Goal: Navigation & Orientation: Go to known website

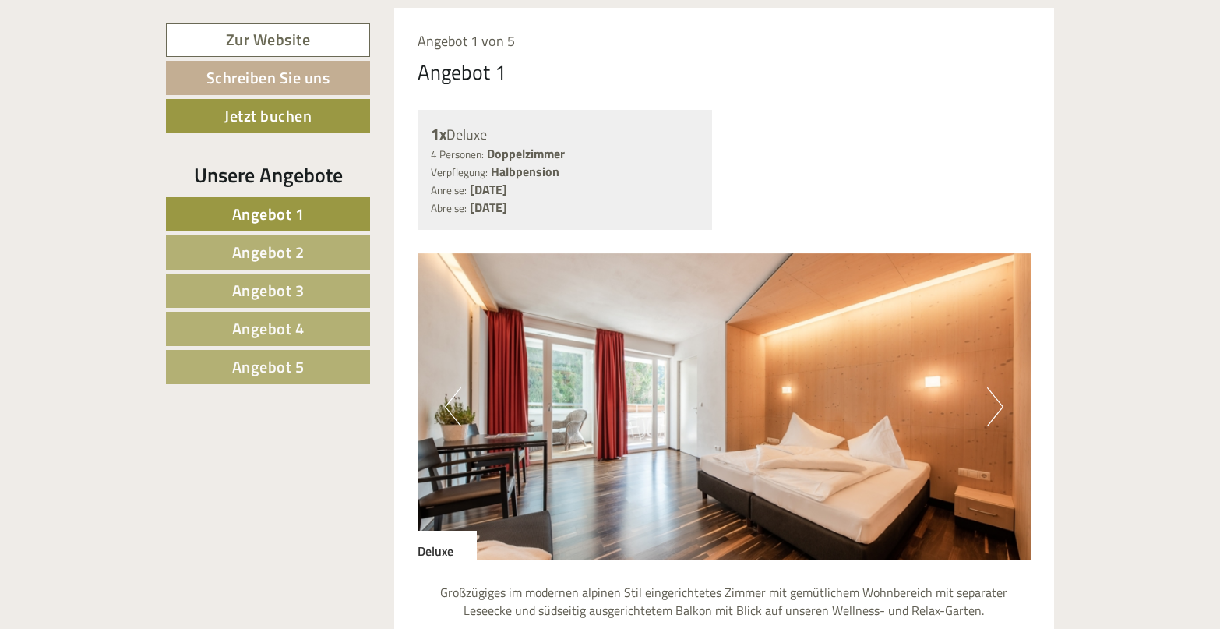
scroll to position [935, 0]
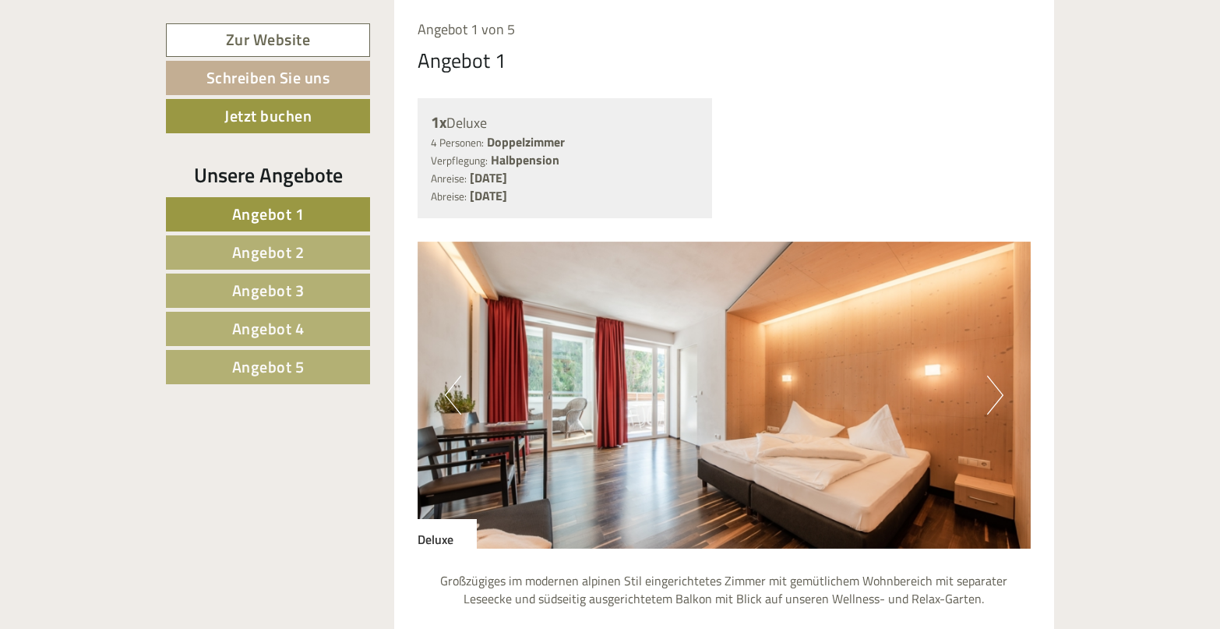
click at [1003, 376] on button "Next" at bounding box center [995, 395] width 16 height 39
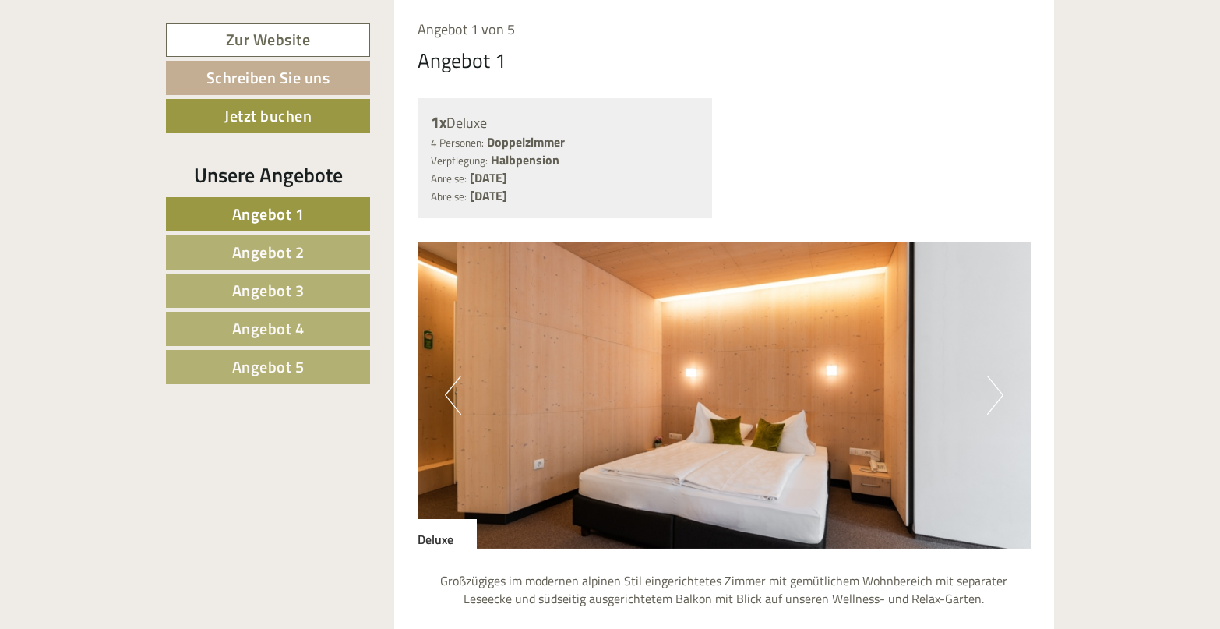
click at [1003, 376] on button "Next" at bounding box center [995, 395] width 16 height 39
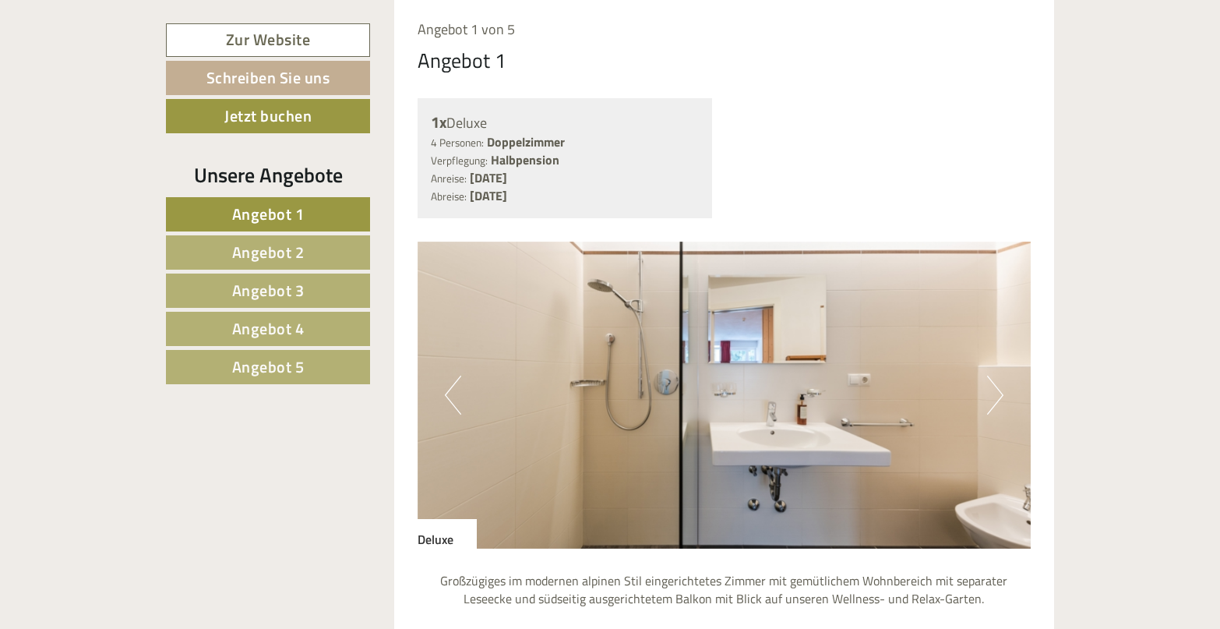
click at [1003, 376] on button "Next" at bounding box center [995, 395] width 16 height 39
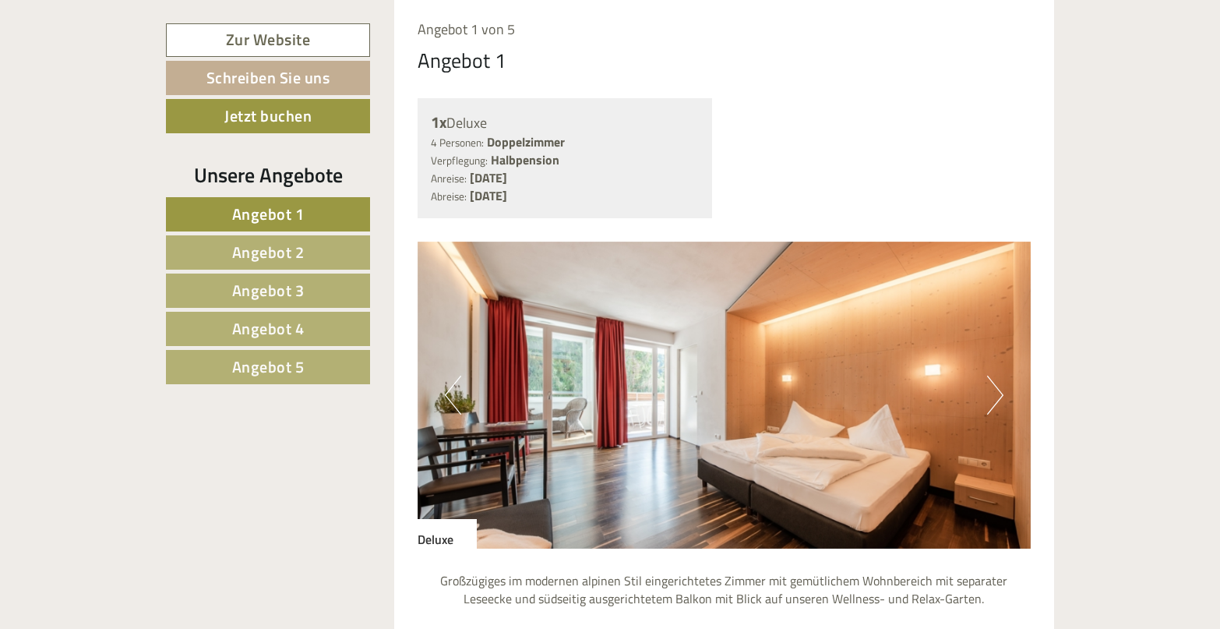
click at [1003, 376] on button "Next" at bounding box center [995, 395] width 16 height 39
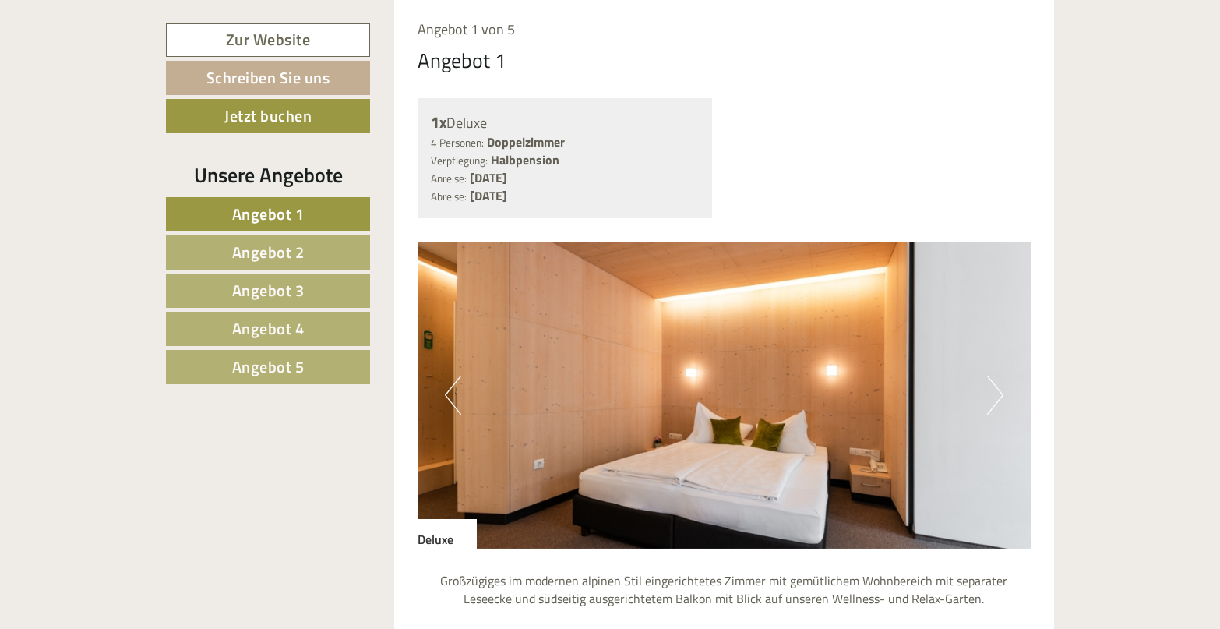
click at [1003, 376] on button "Next" at bounding box center [995, 395] width 16 height 39
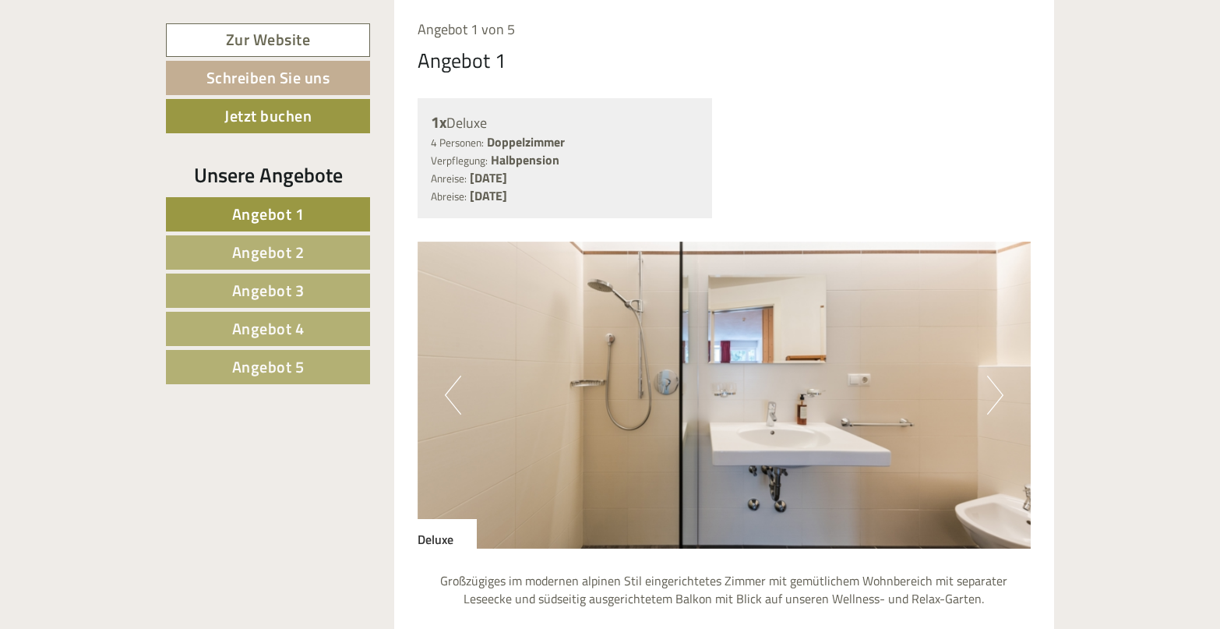
click at [1003, 376] on button "Next" at bounding box center [995, 395] width 16 height 39
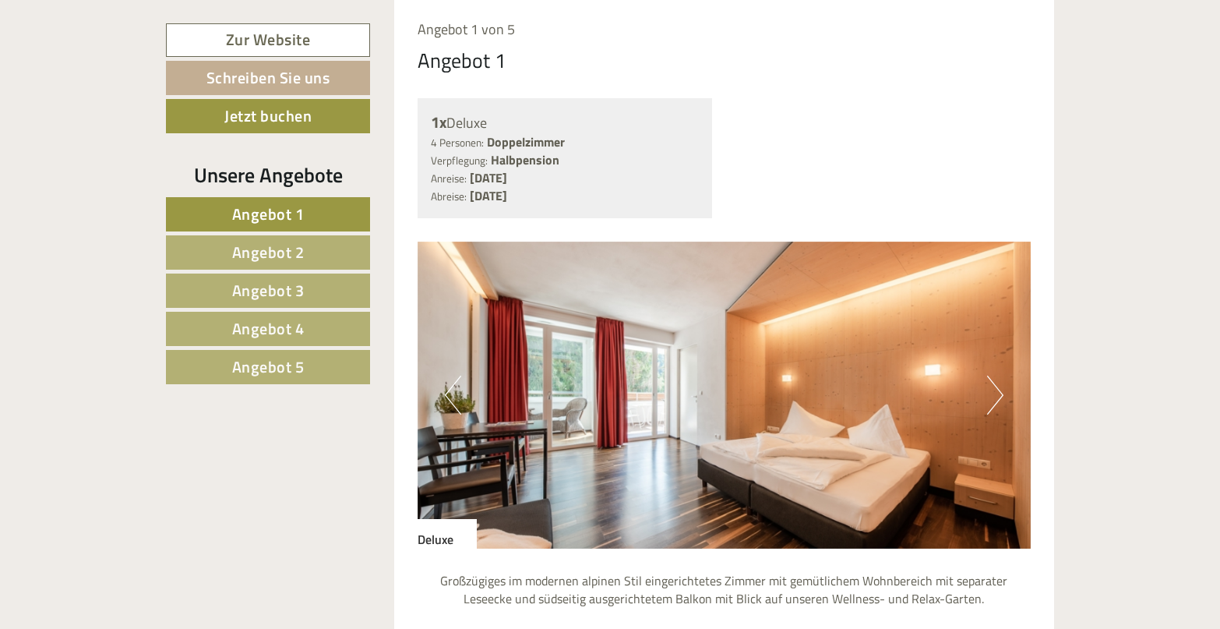
click at [1003, 376] on button "Next" at bounding box center [995, 395] width 16 height 39
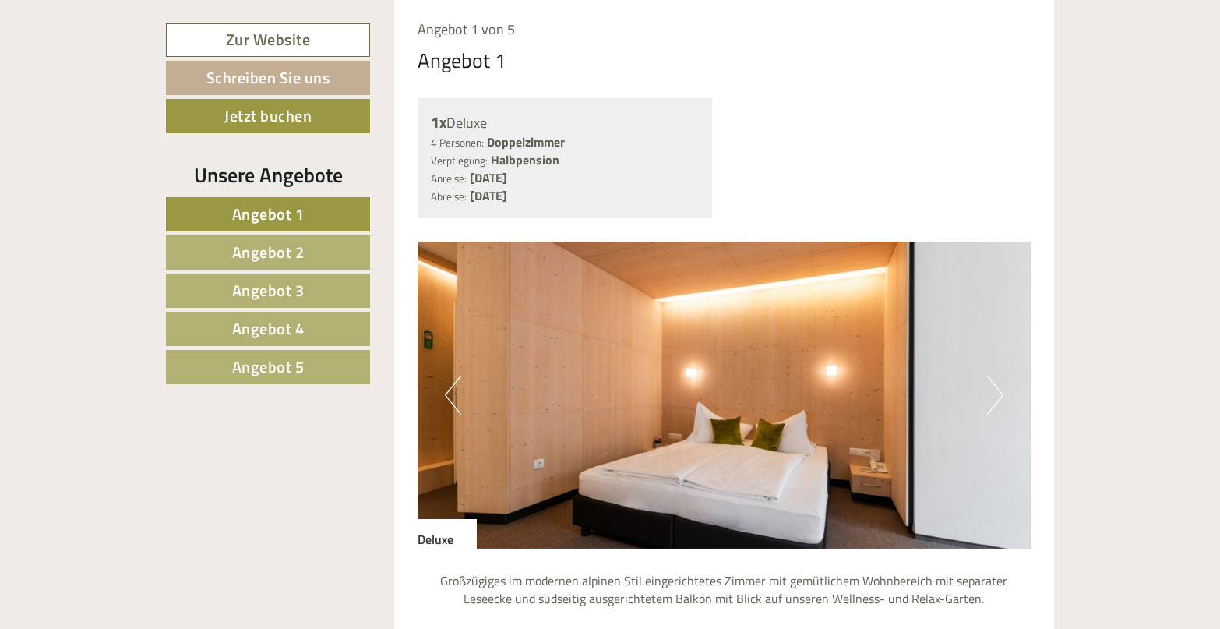
click at [1003, 376] on button "Next" at bounding box center [995, 395] width 16 height 39
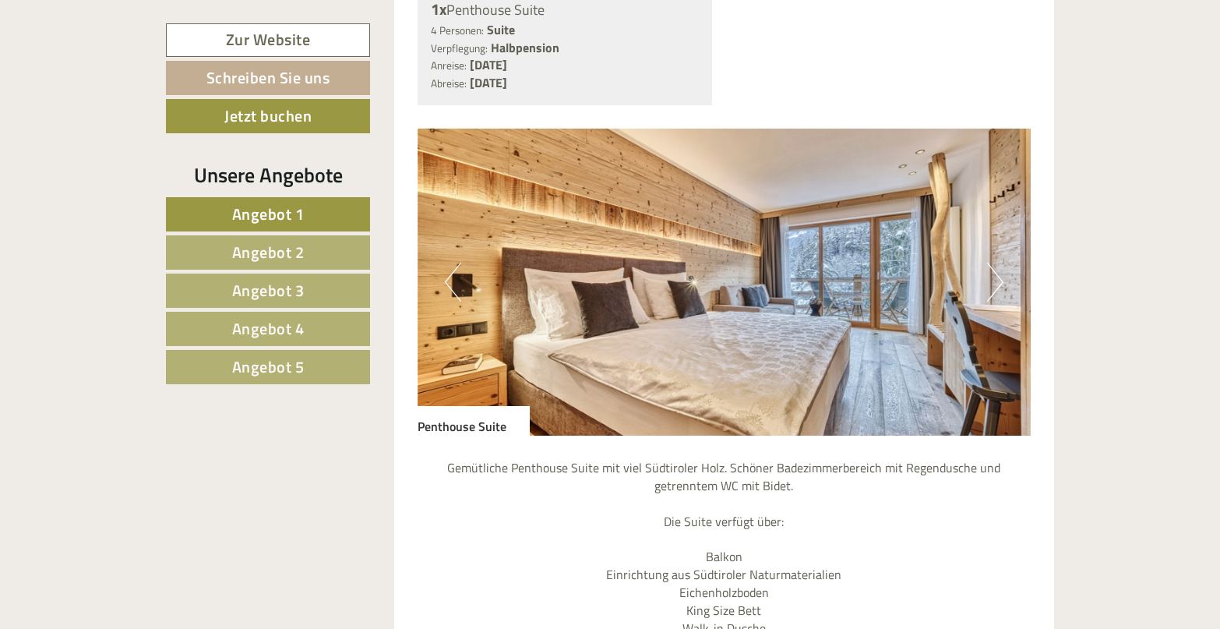
scroll to position [2338, 0]
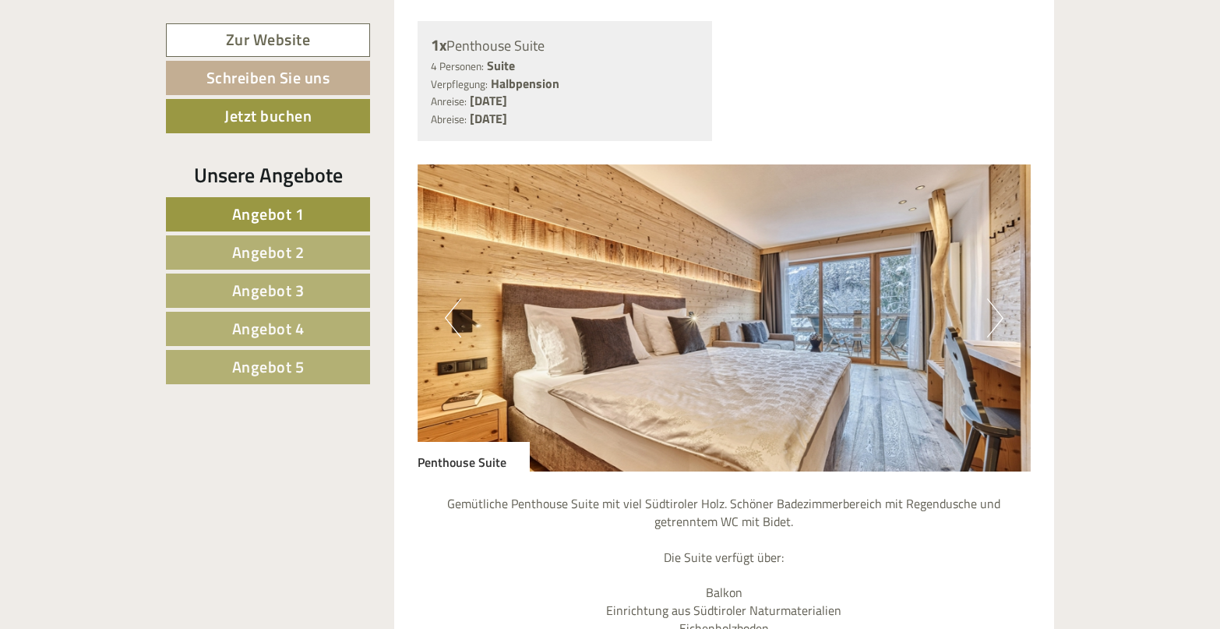
click at [998, 298] on button "Next" at bounding box center [995, 317] width 16 height 39
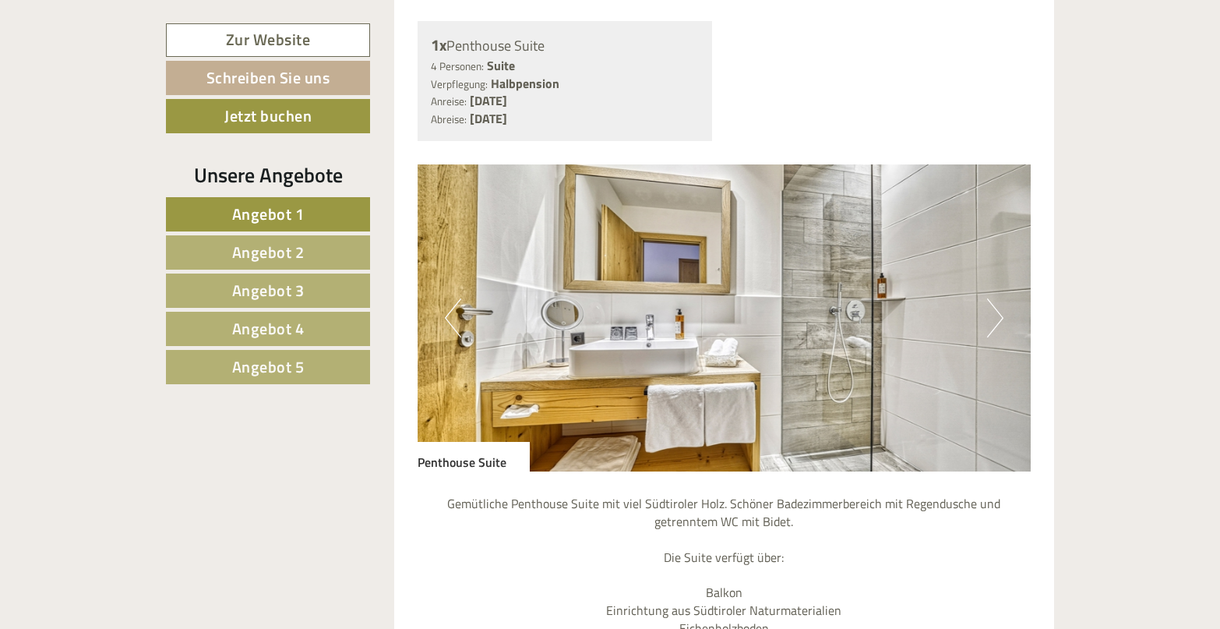
click at [998, 298] on button "Next" at bounding box center [995, 317] width 16 height 39
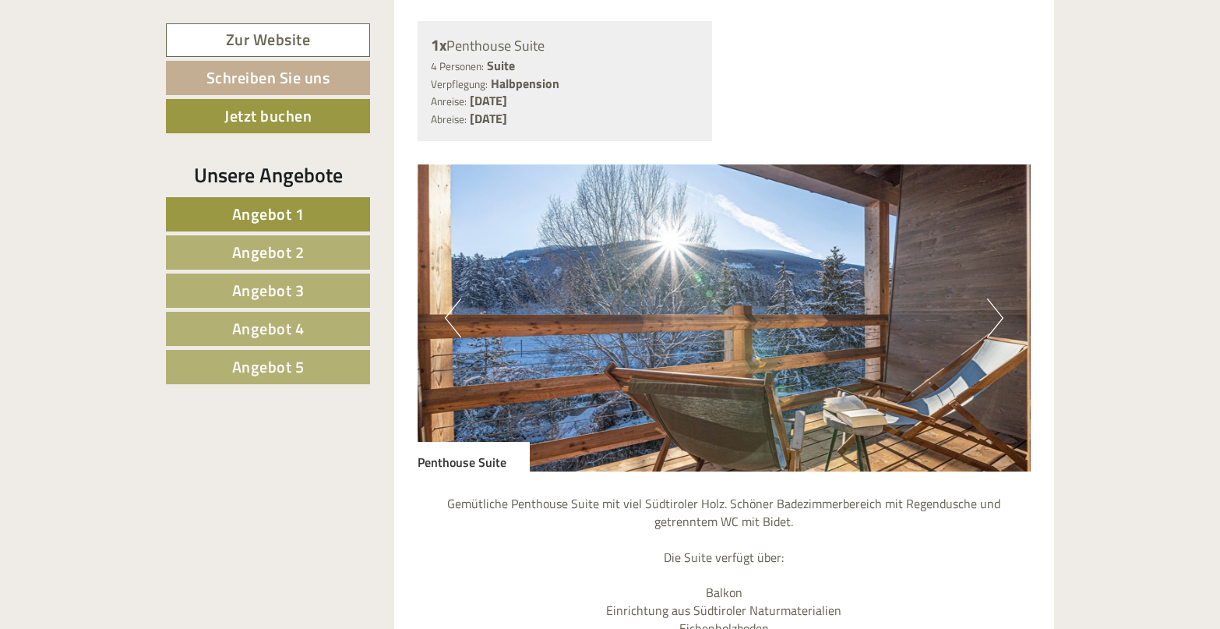
click at [998, 298] on button "Next" at bounding box center [995, 317] width 16 height 39
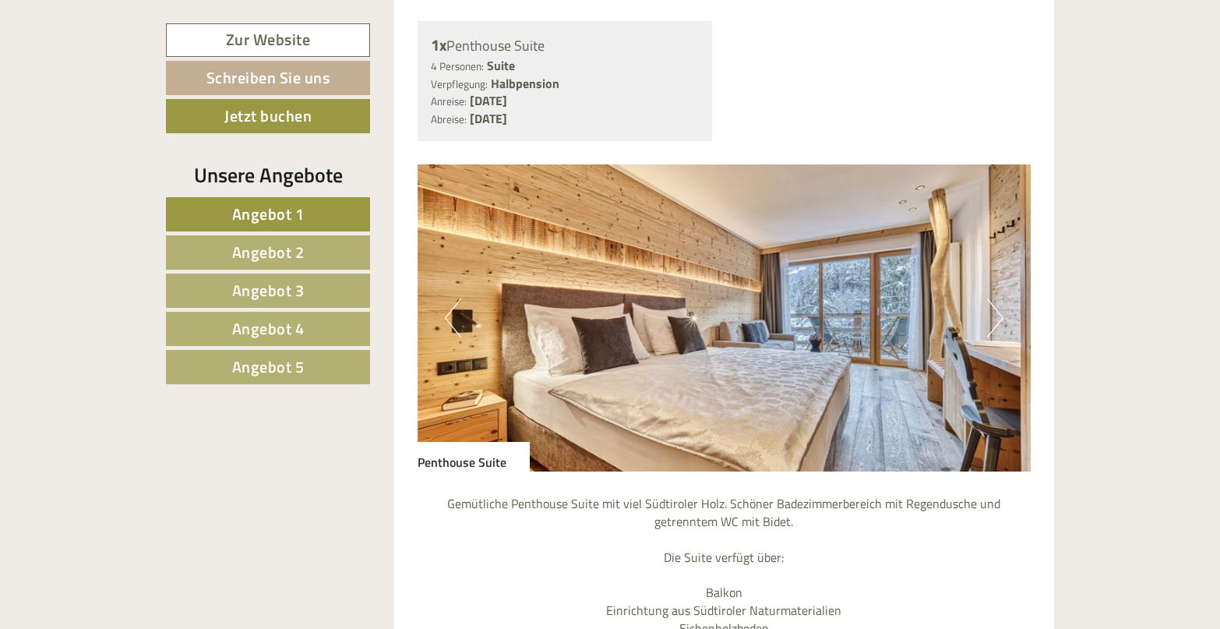
click at [998, 298] on button "Next" at bounding box center [995, 317] width 16 height 39
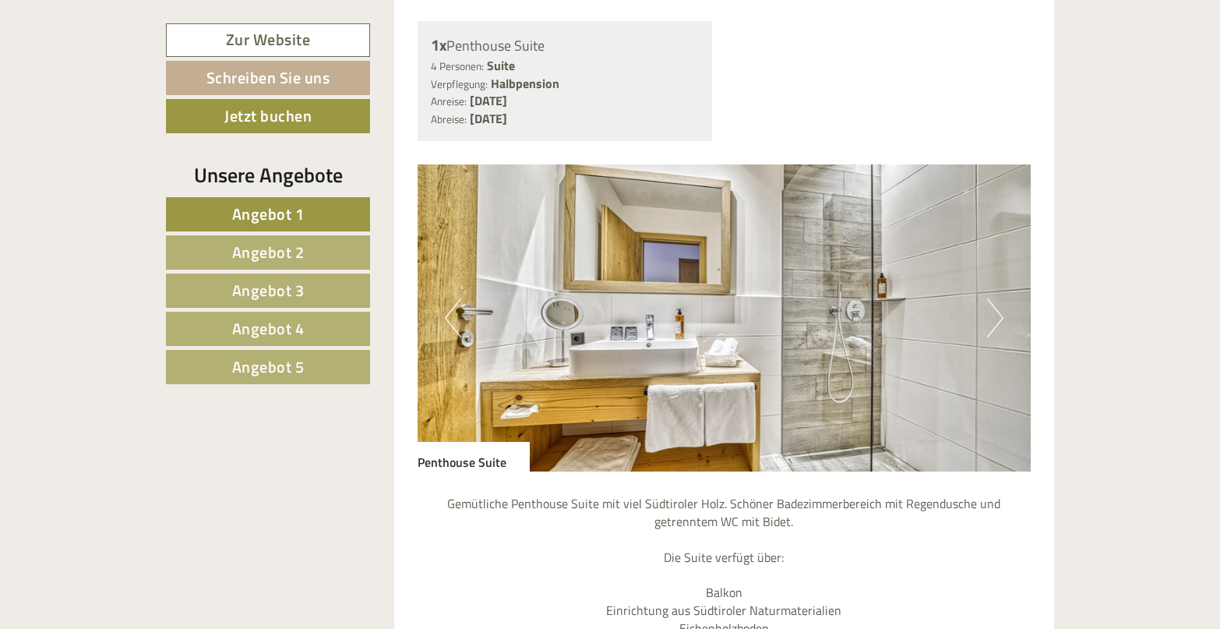
click at [998, 298] on button "Next" at bounding box center [995, 317] width 16 height 39
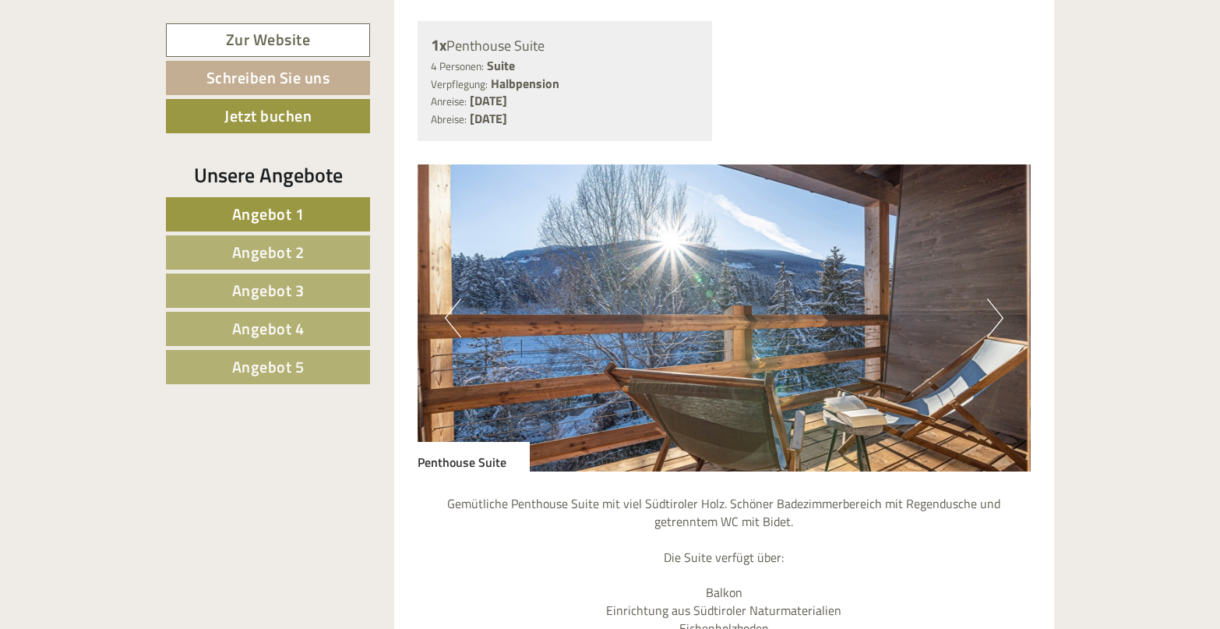
click at [998, 298] on button "Next" at bounding box center [995, 317] width 16 height 39
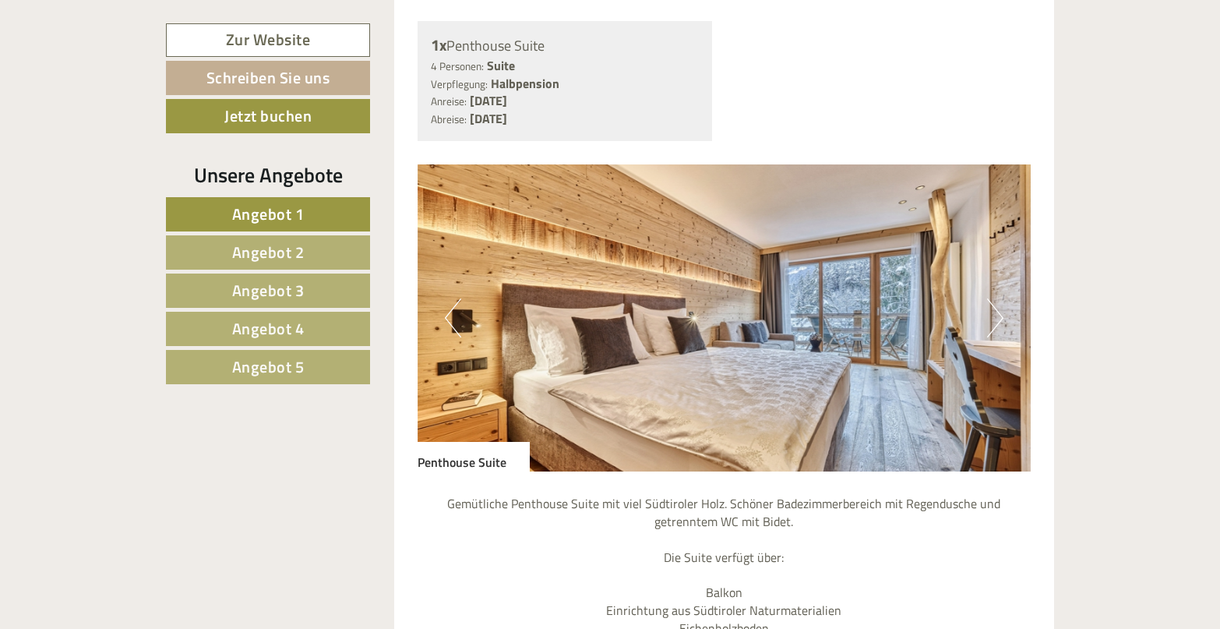
click at [998, 298] on button "Next" at bounding box center [995, 317] width 16 height 39
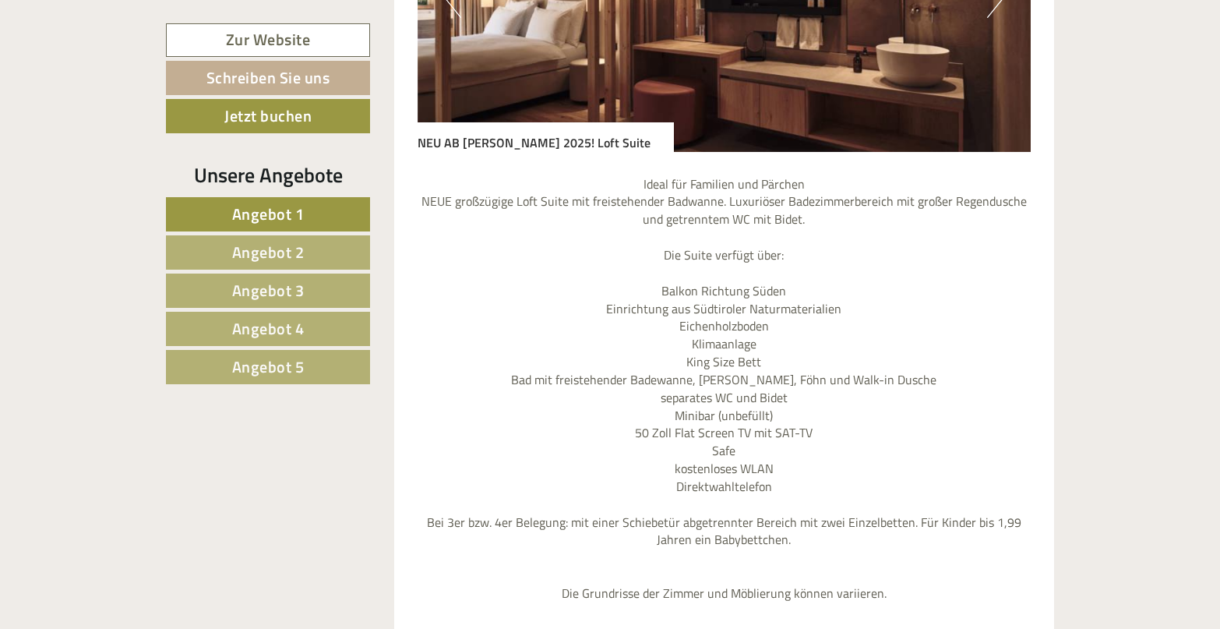
scroll to position [3760, 0]
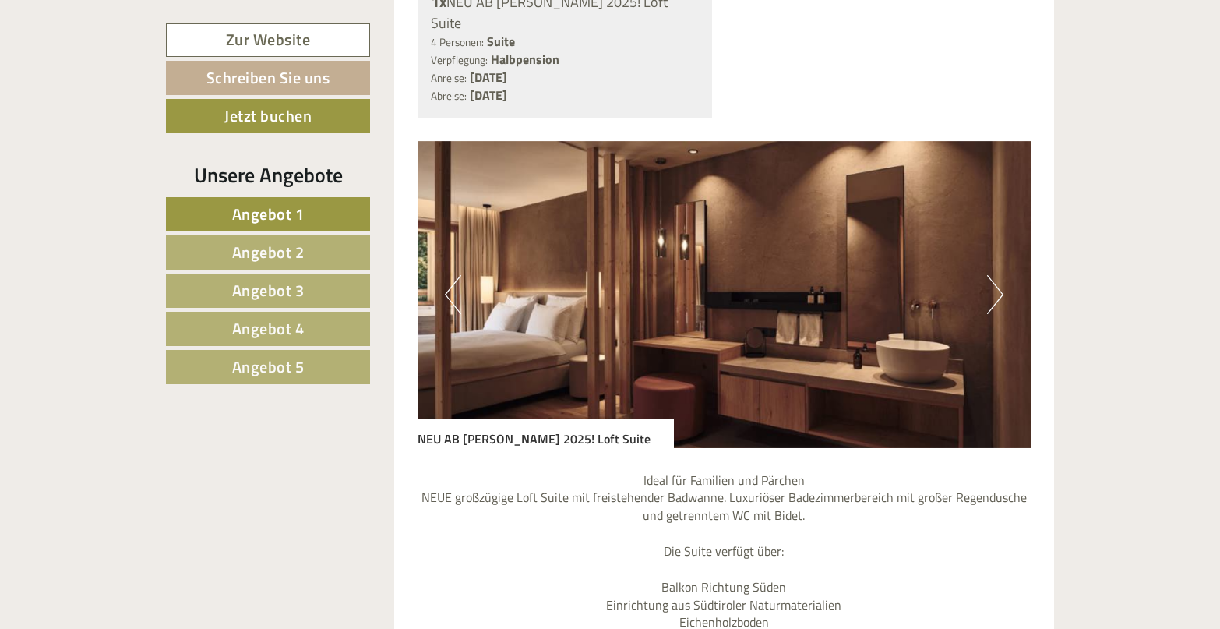
click at [991, 275] on button "Next" at bounding box center [995, 294] width 16 height 39
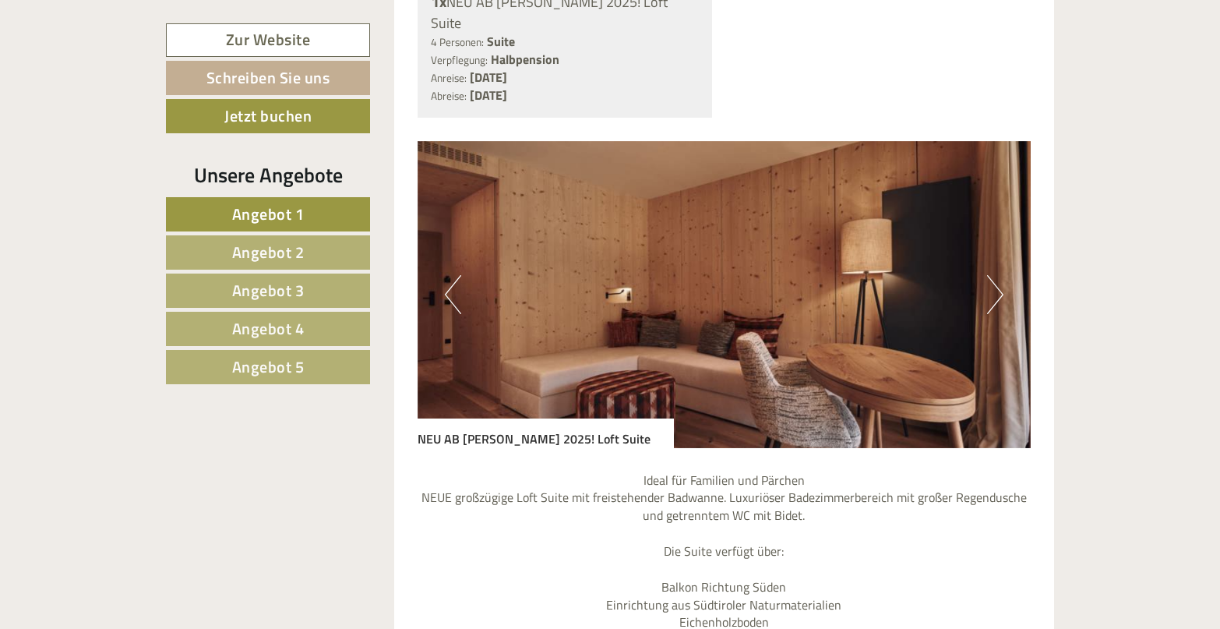
click at [991, 275] on button "Next" at bounding box center [995, 294] width 16 height 39
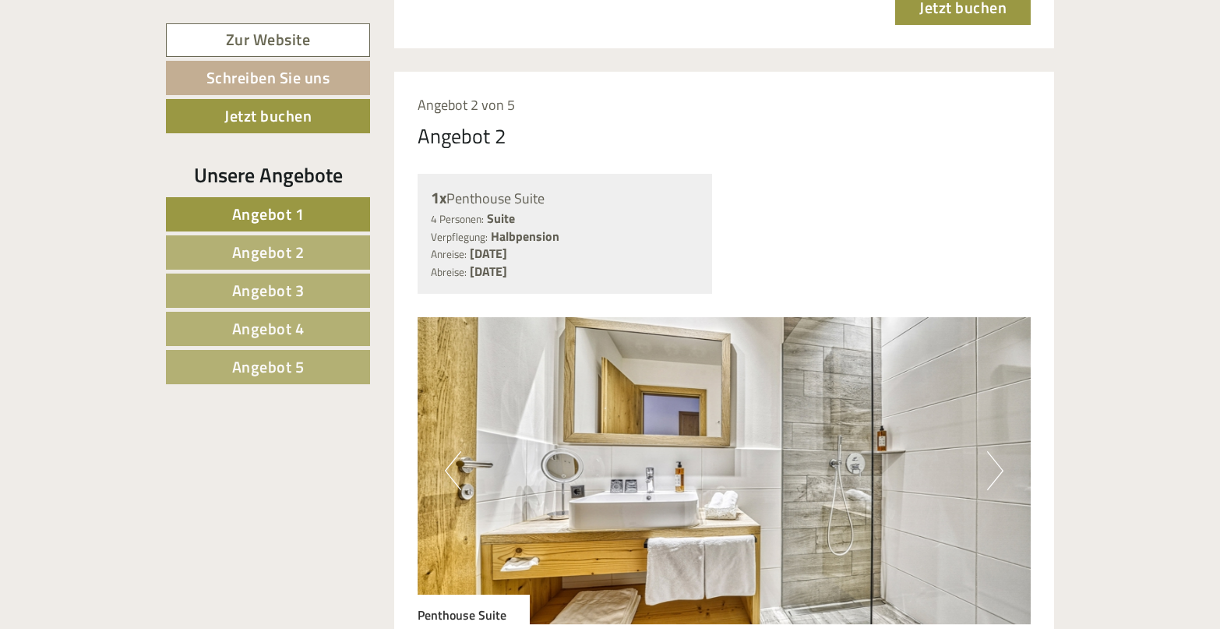
scroll to position [2046, 0]
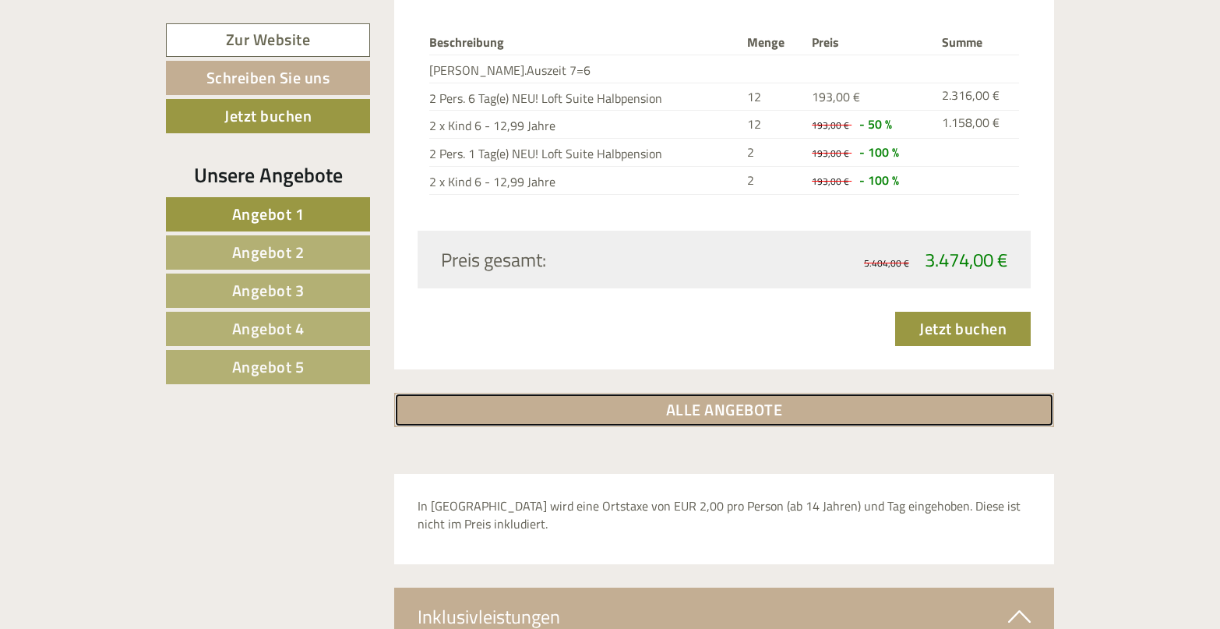
click at [755, 393] on link "ALLE ANGEBOTE" at bounding box center [724, 410] width 661 height 34
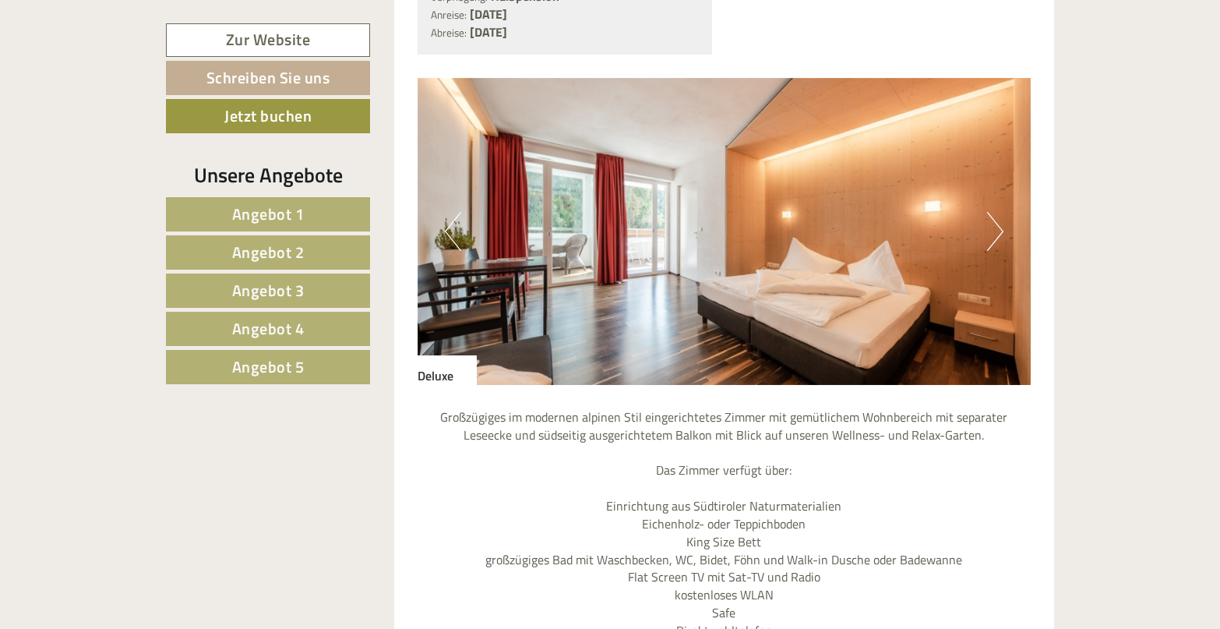
scroll to position [1056, 0]
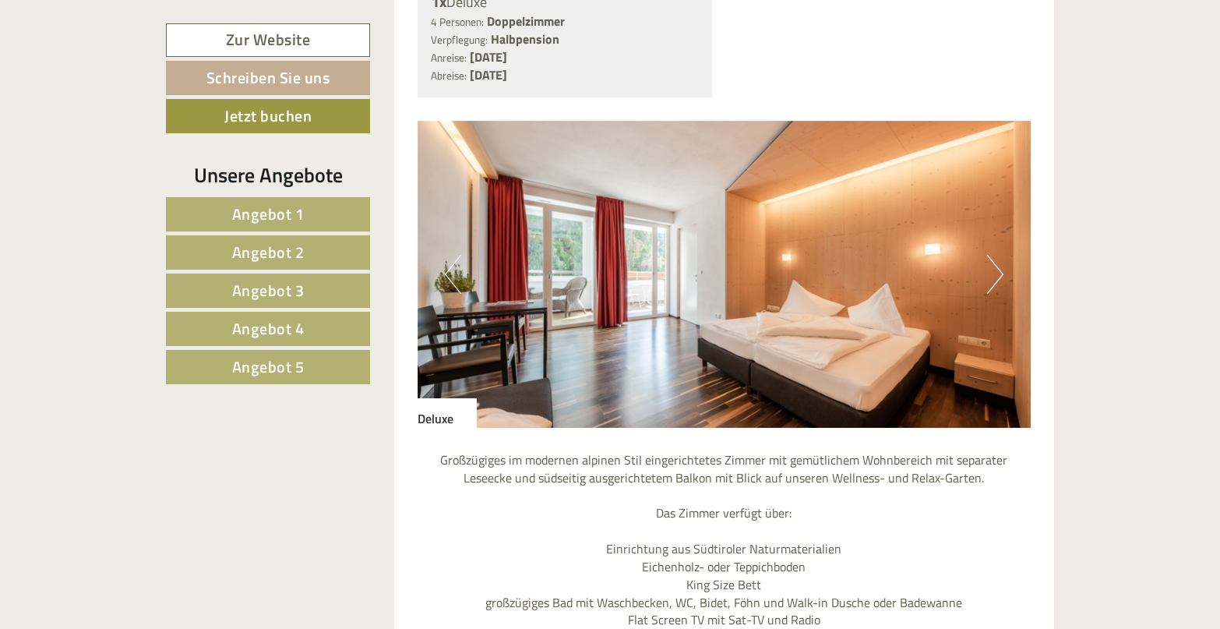
click at [994, 255] on button "Next" at bounding box center [995, 274] width 16 height 39
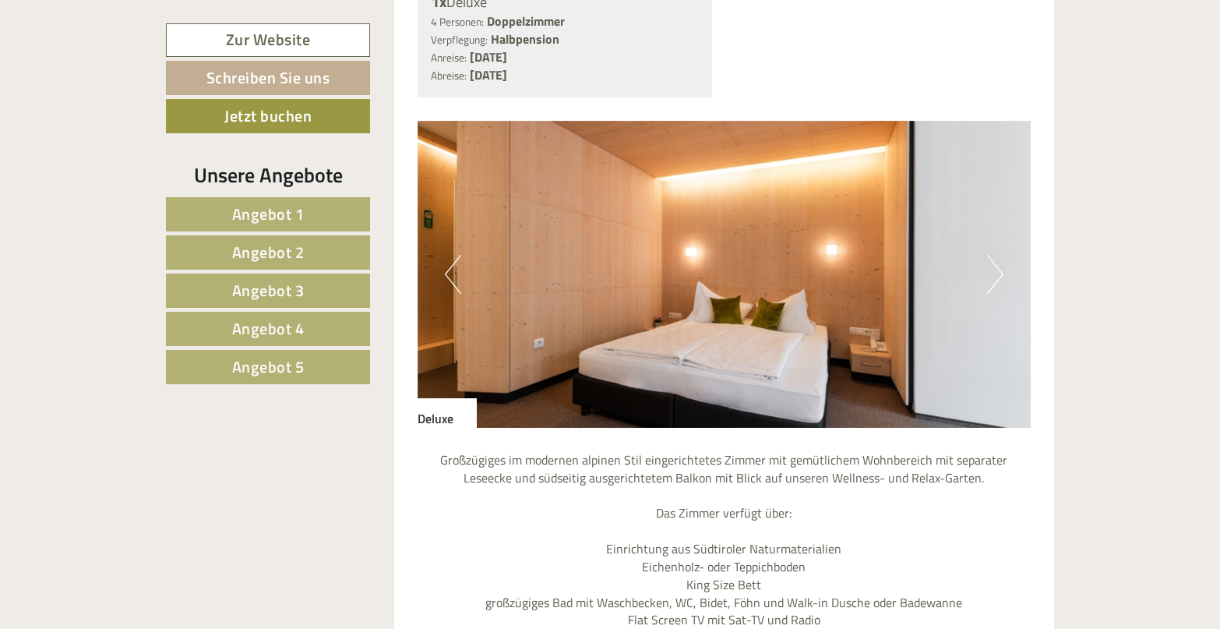
click at [994, 255] on button "Next" at bounding box center [995, 274] width 16 height 39
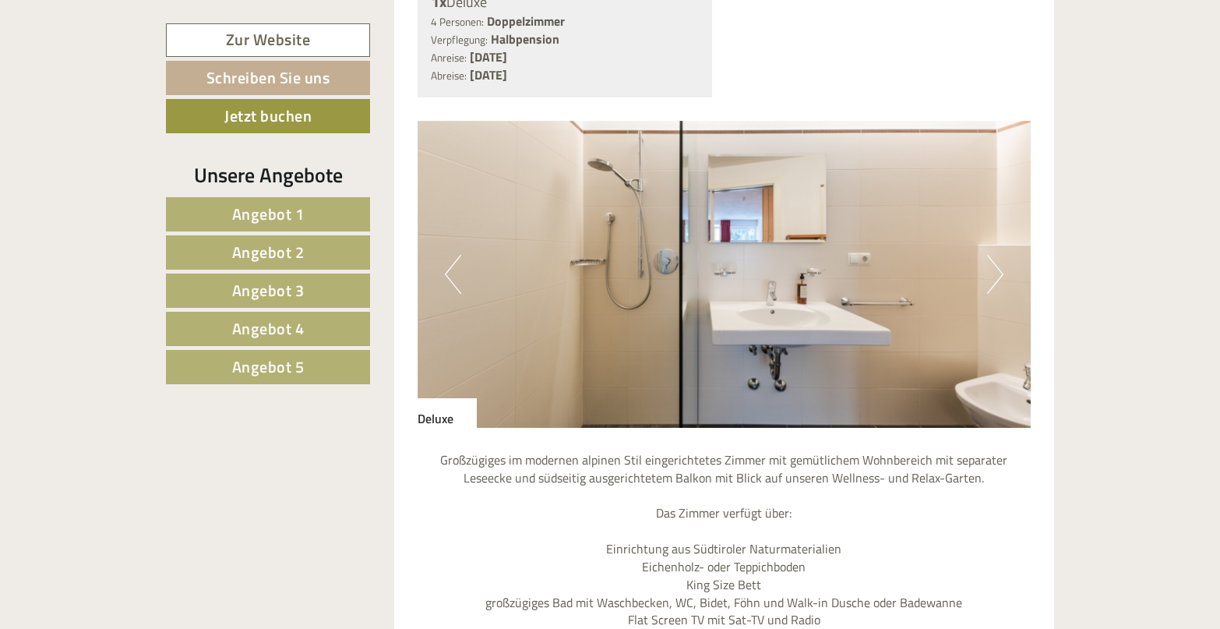
click at [994, 255] on button "Next" at bounding box center [995, 274] width 16 height 39
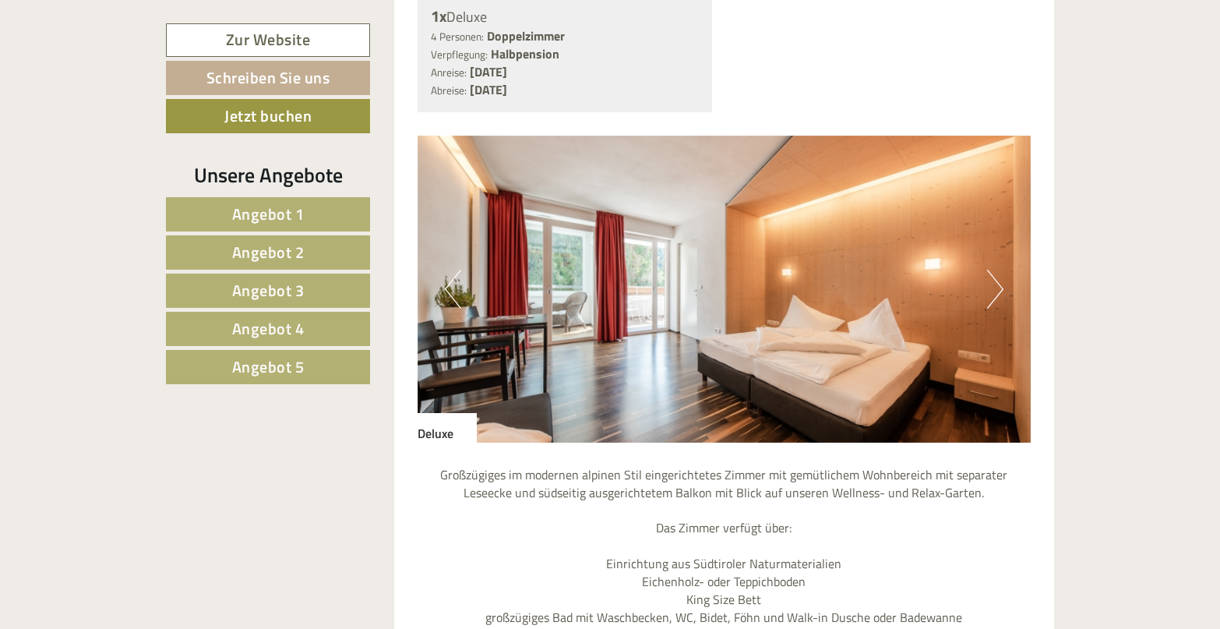
scroll to position [1013, 0]
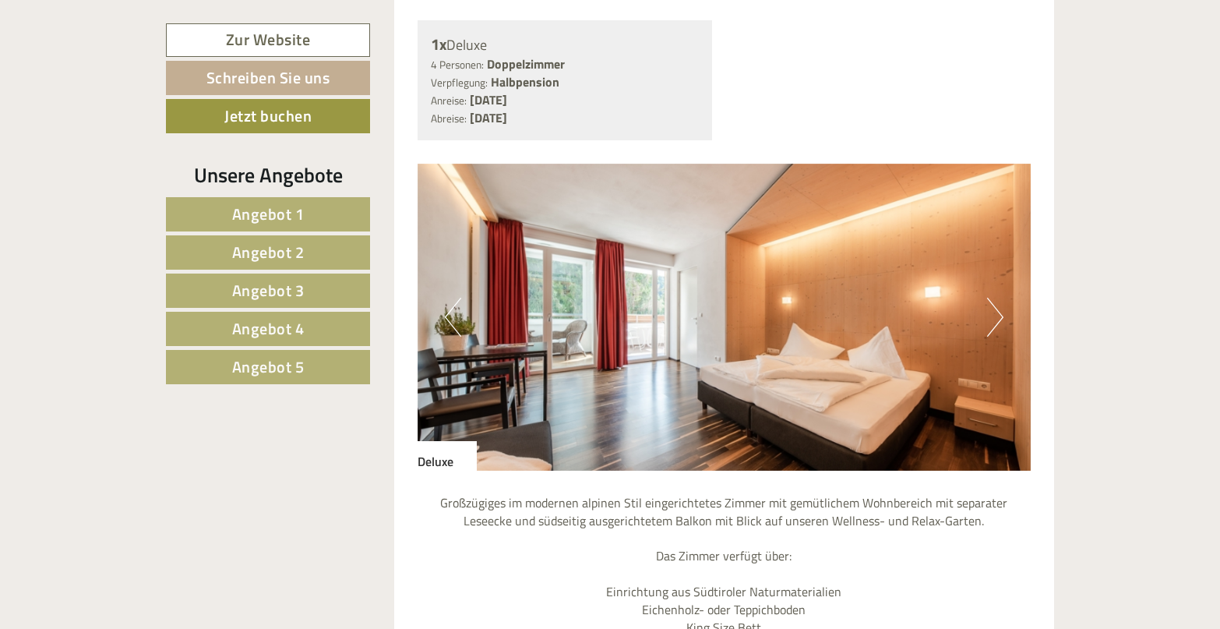
click at [1007, 290] on img at bounding box center [725, 317] width 614 height 307
click at [990, 298] on button "Next" at bounding box center [995, 317] width 16 height 39
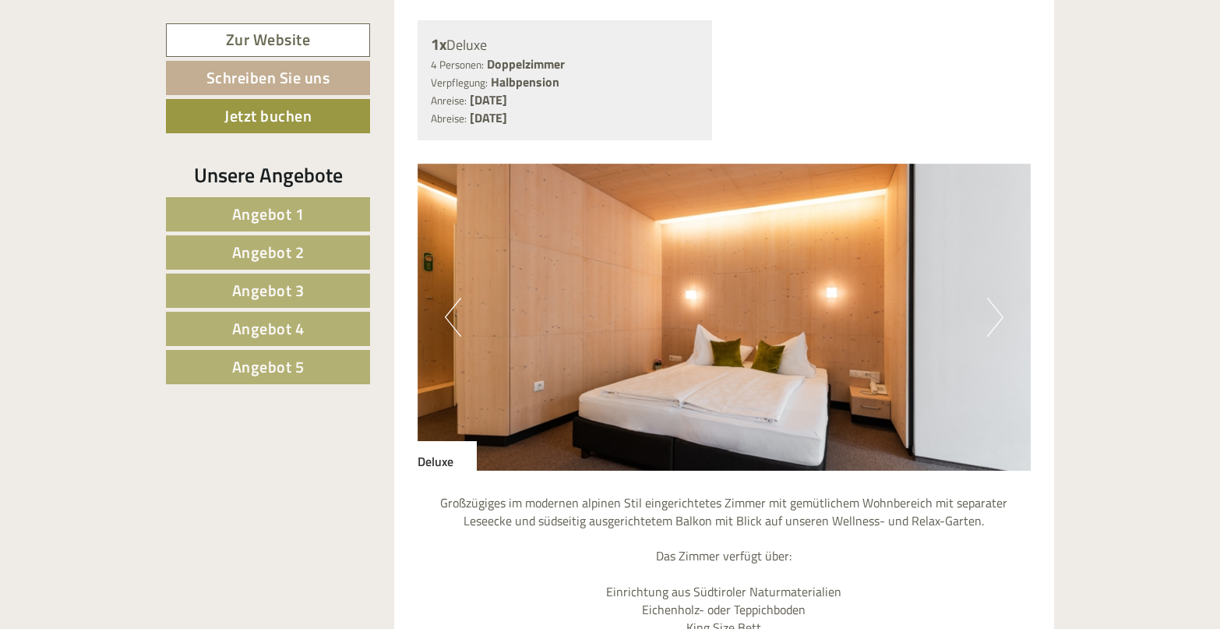
click at [990, 298] on button "Next" at bounding box center [995, 317] width 16 height 39
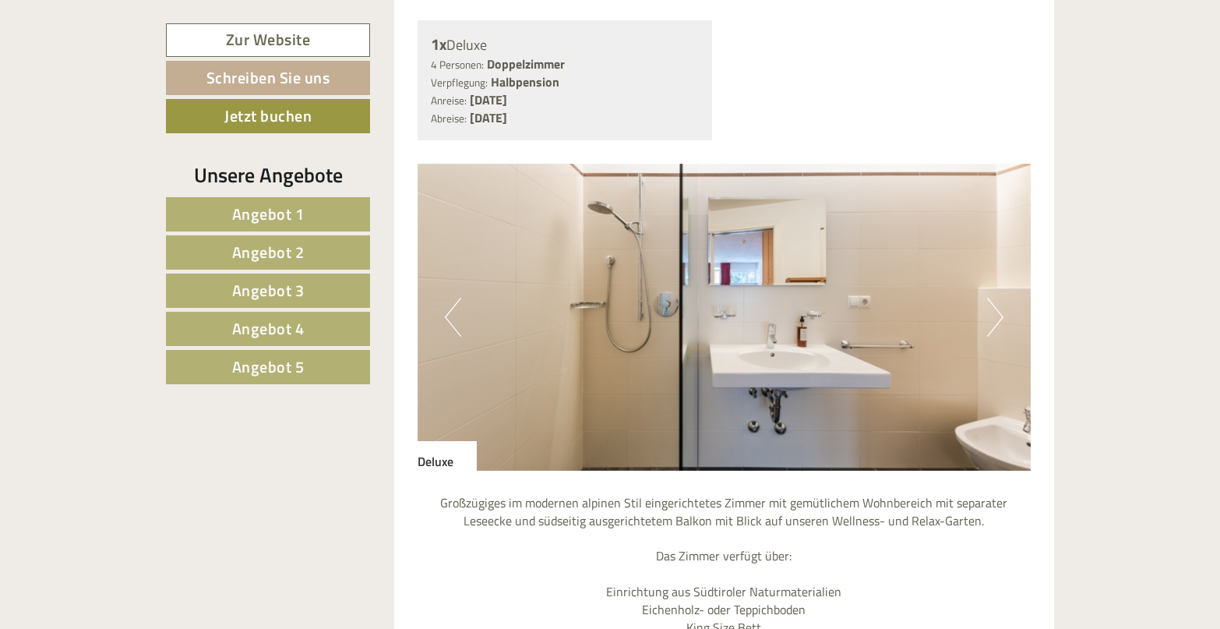
click at [990, 298] on button "Next" at bounding box center [995, 317] width 16 height 39
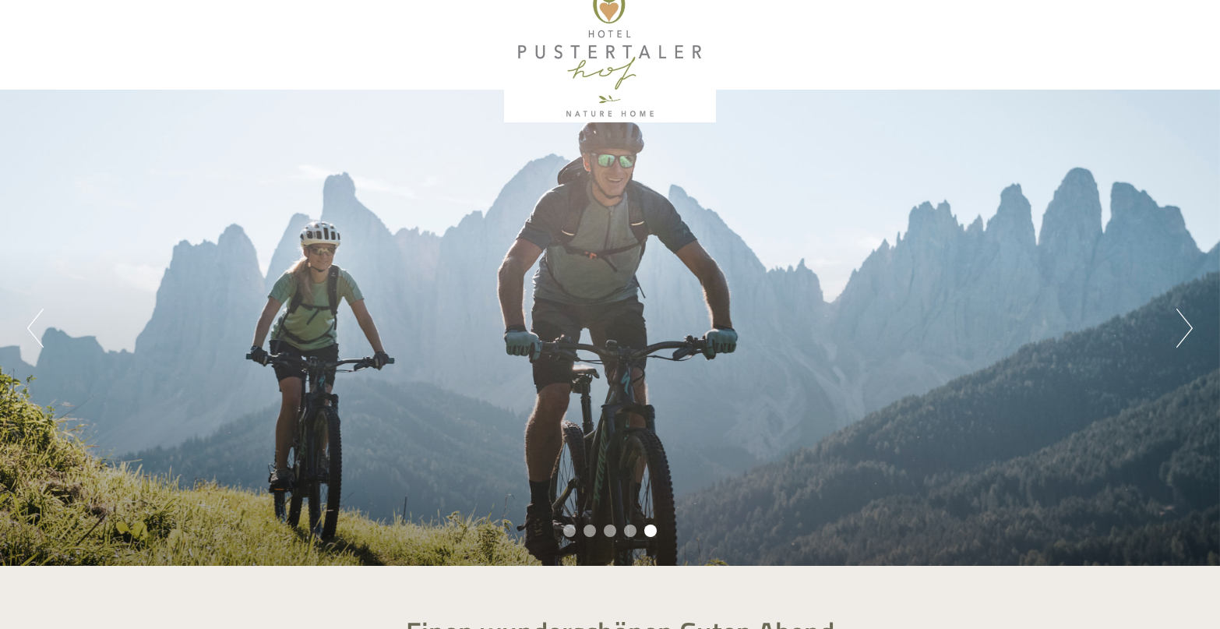
scroll to position [0, 0]
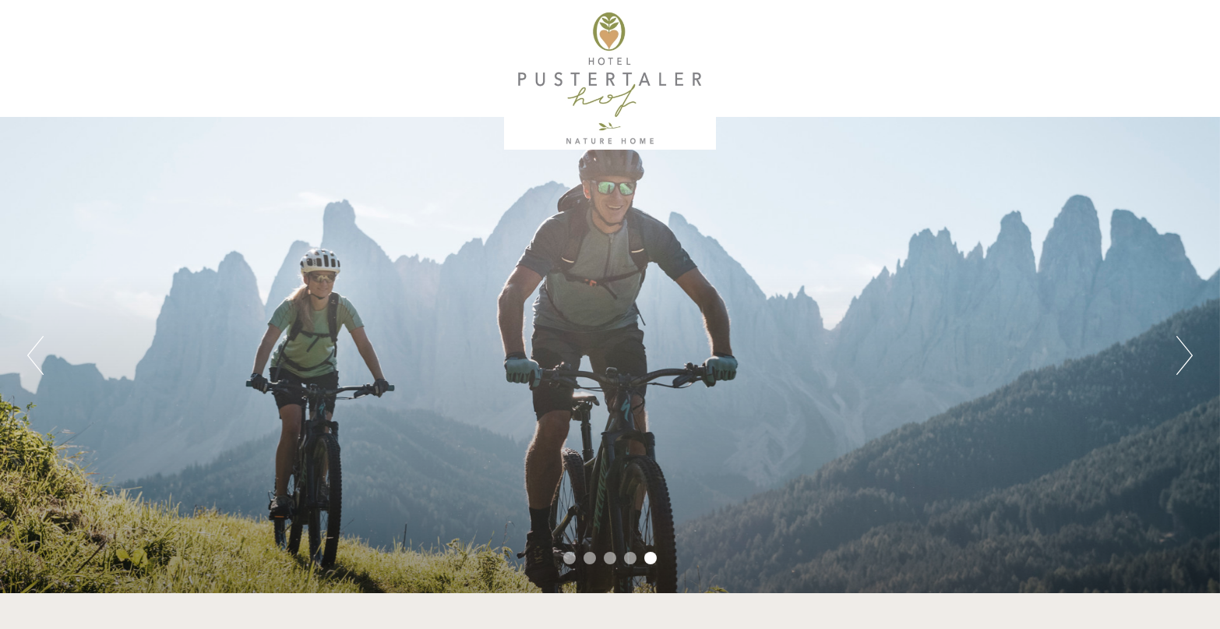
click at [604, 73] on div at bounding box center [610, 79] width 873 height 142
click at [608, 138] on div at bounding box center [610, 79] width 873 height 142
click at [604, 22] on div at bounding box center [610, 79] width 873 height 142
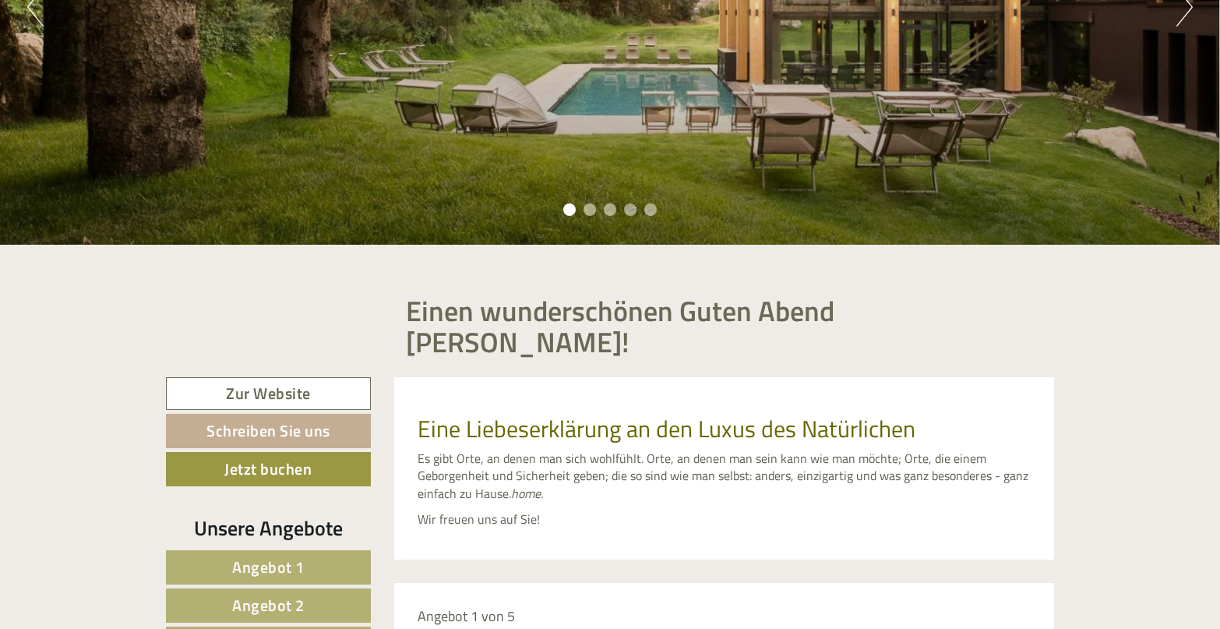
scroll to position [390, 0]
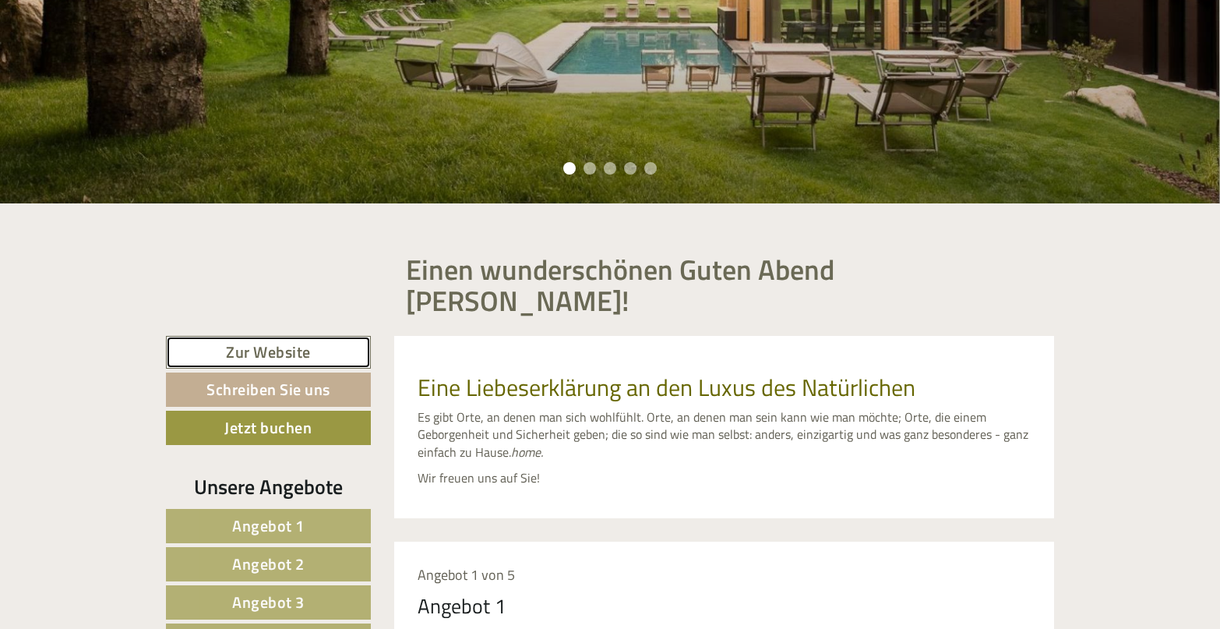
click at [249, 336] on link "Zur Website" at bounding box center [268, 353] width 205 height 34
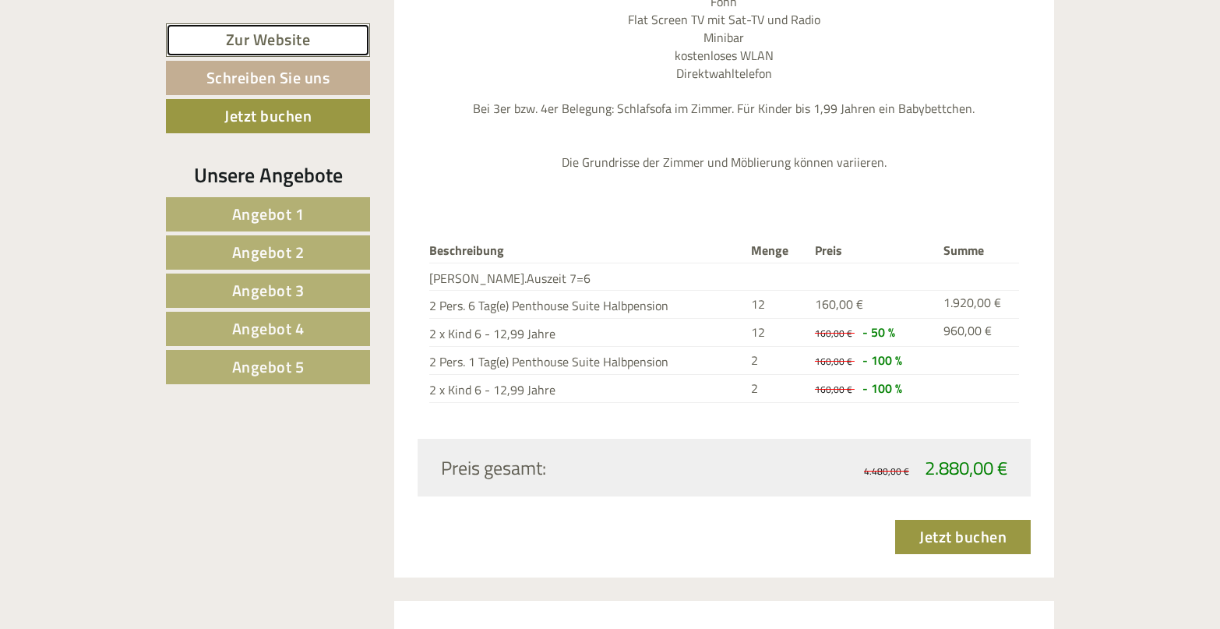
scroll to position [3039, 0]
